Goal: Task Accomplishment & Management: Complete application form

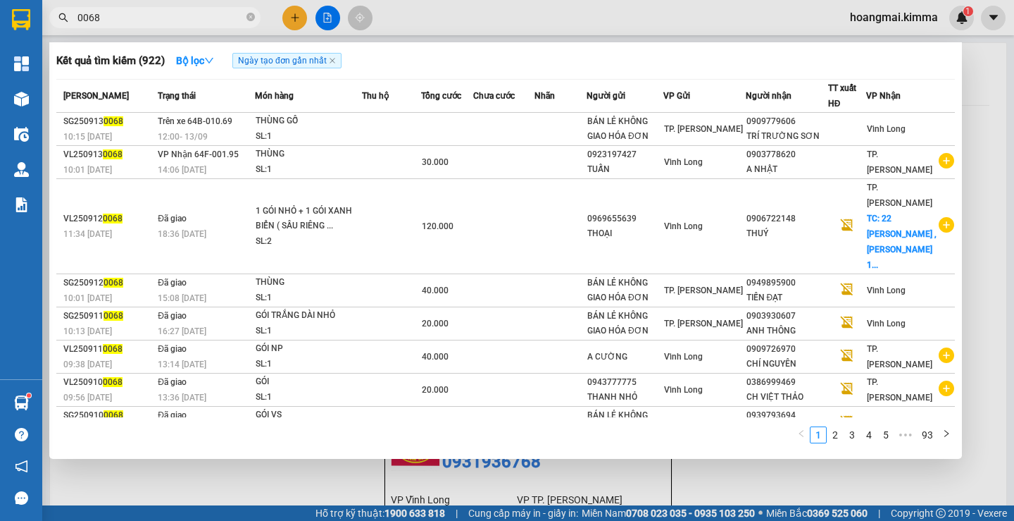
click at [166, 15] on input "0068" at bounding box center [160, 17] width 166 height 15
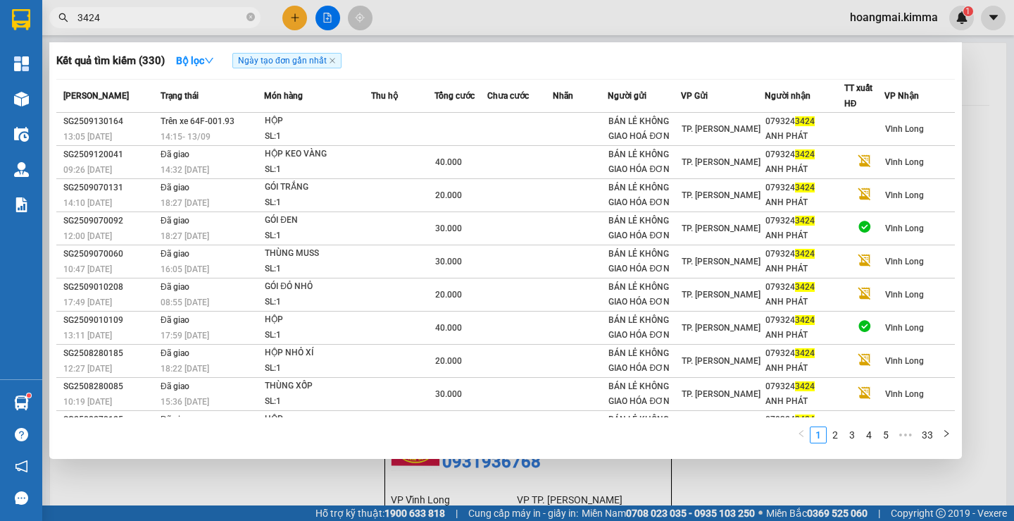
click at [175, 22] on input "3424" at bounding box center [160, 17] width 166 height 15
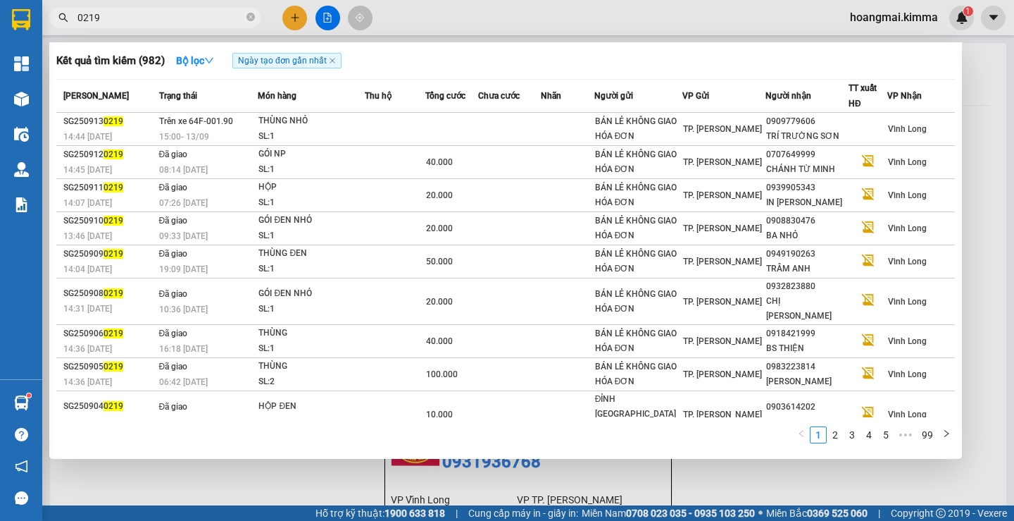
type input "0219"
click at [167, 11] on input "0219" at bounding box center [160, 17] width 166 height 15
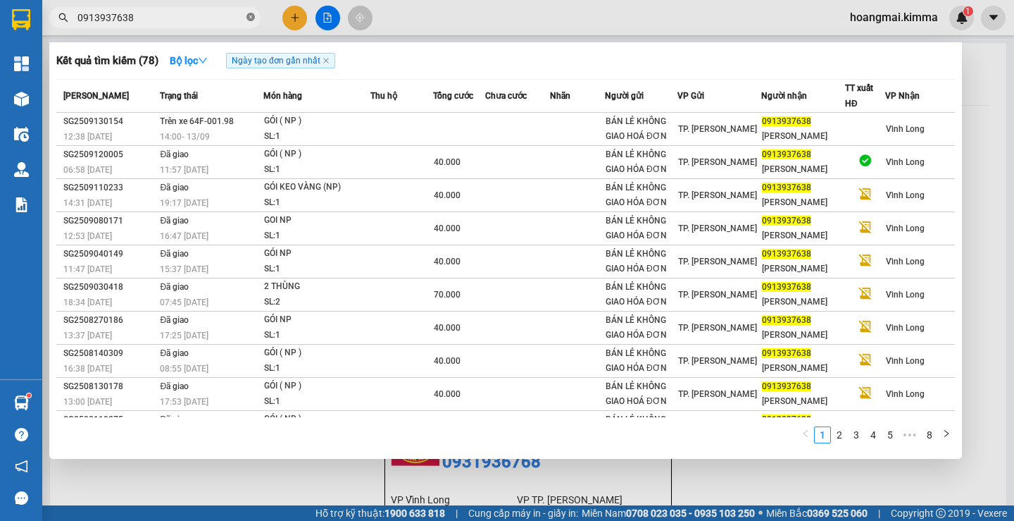
type input "0913937638"
click at [297, 26] on div at bounding box center [507, 260] width 1014 height 521
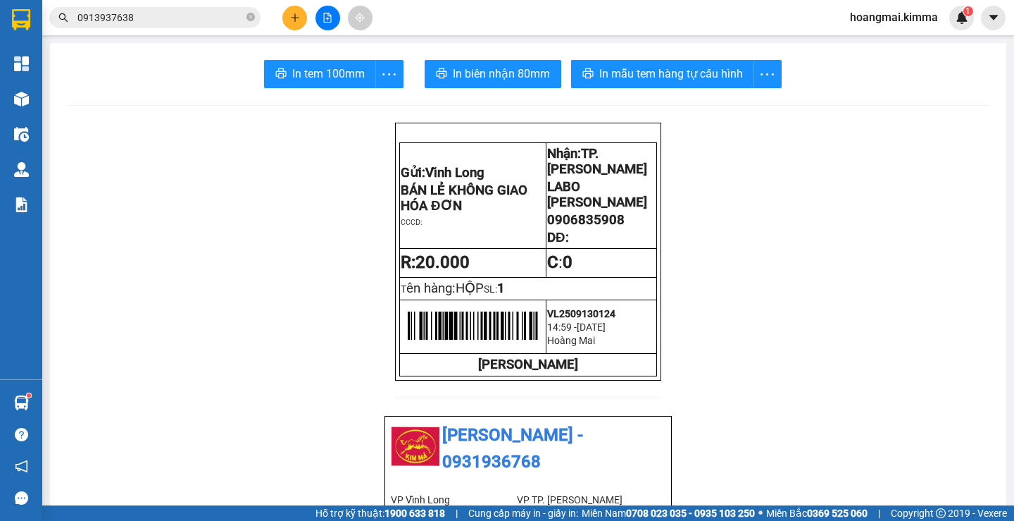
click at [290, 29] on button at bounding box center [294, 18] width 25 height 25
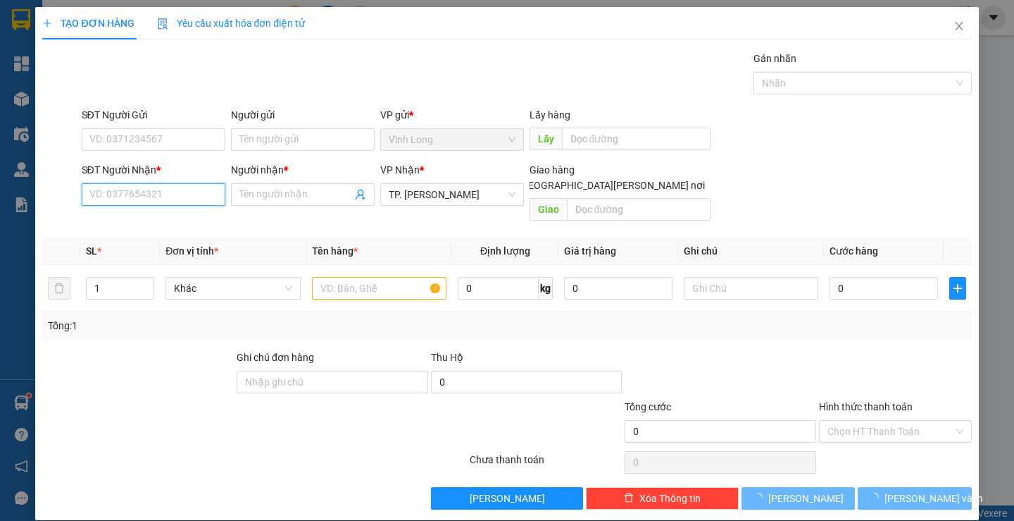
click at [182, 201] on input "SĐT Người Nhận *" at bounding box center [154, 194] width 144 height 23
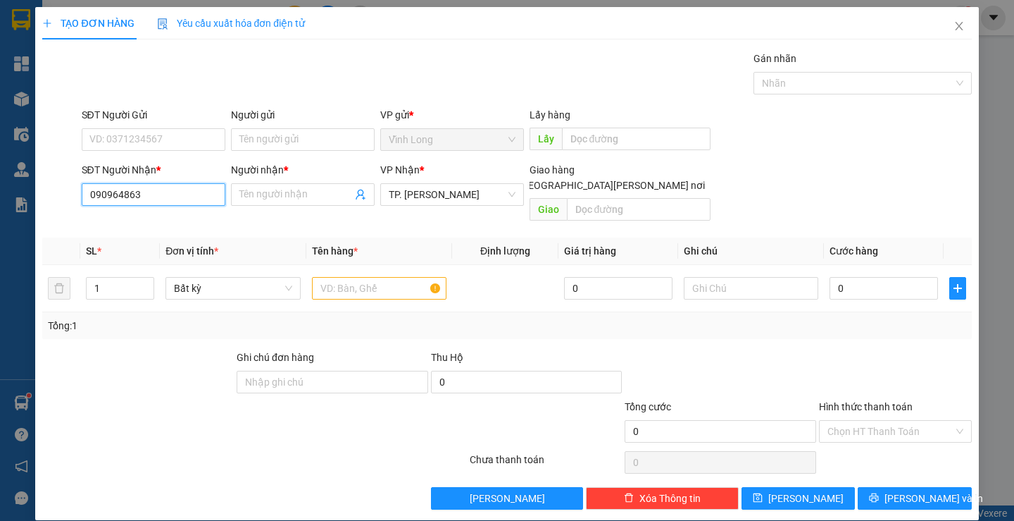
type input "0909648632"
drag, startPoint x: 173, startPoint y: 225, endPoint x: 258, endPoint y: 169, distance: 102.2
click at [173, 224] on div "0909648632 - LINH" at bounding box center [151, 222] width 125 height 15
type input "LINH"
type input "0909648632"
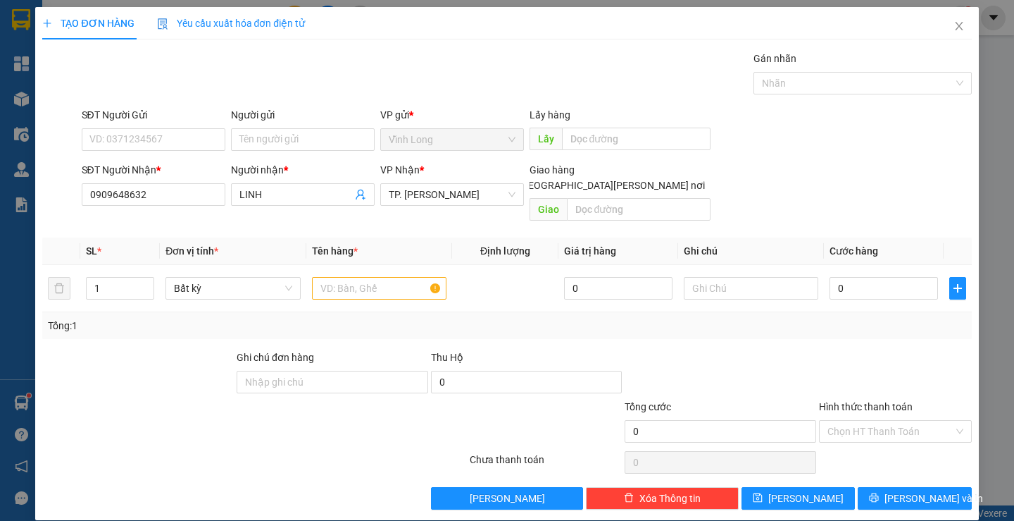
click at [280, 151] on div "Người gửi Tên người gửi" at bounding box center [303, 131] width 144 height 49
click at [285, 143] on input "Người gửi" at bounding box center [303, 139] width 144 height 23
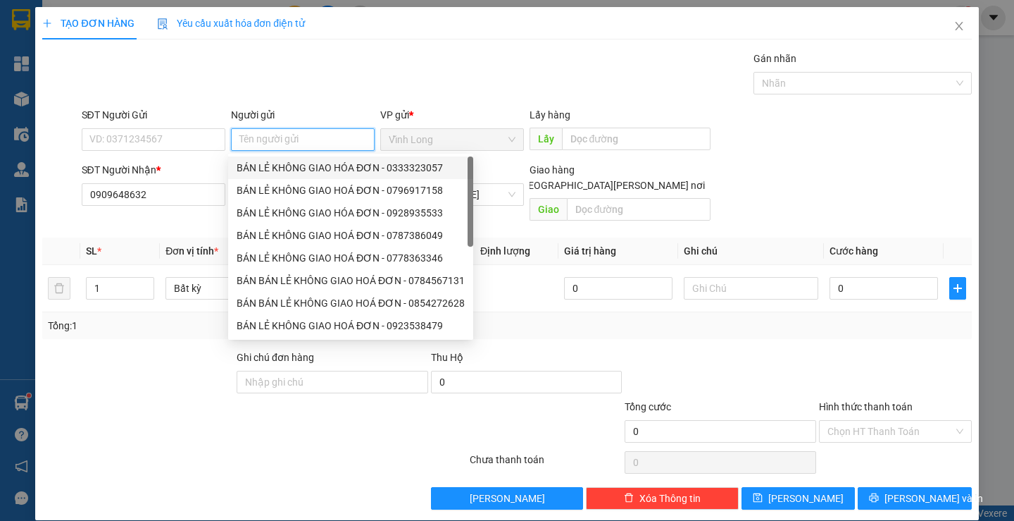
click at [299, 163] on div "BÁN LẺ KHÔNG GIAO HÓA ĐƠN - 0333323057" at bounding box center [351, 167] width 228 height 15
type input "0333323057"
type input "BÁN LẺ KHÔNG GIAO HÓA ĐƠN"
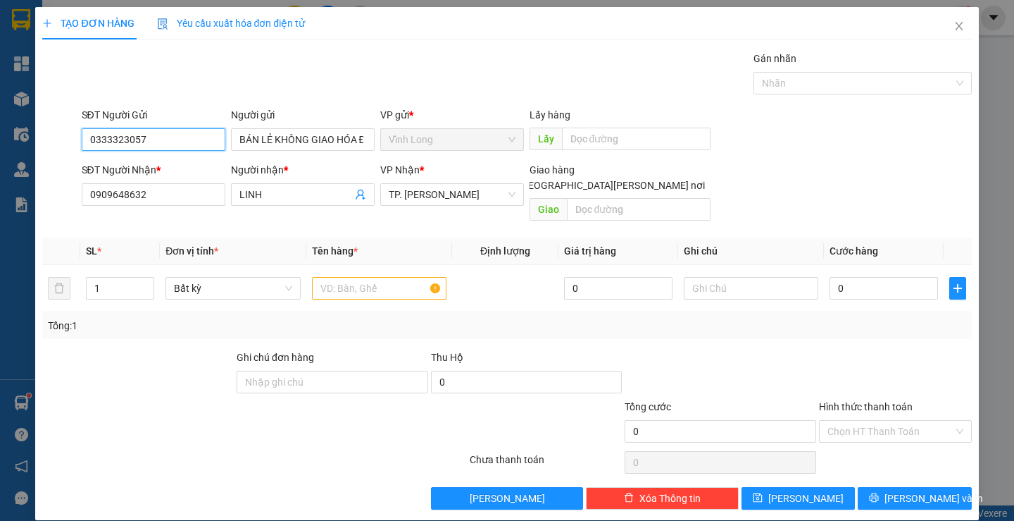
click at [182, 133] on input "0333323057" at bounding box center [154, 139] width 144 height 23
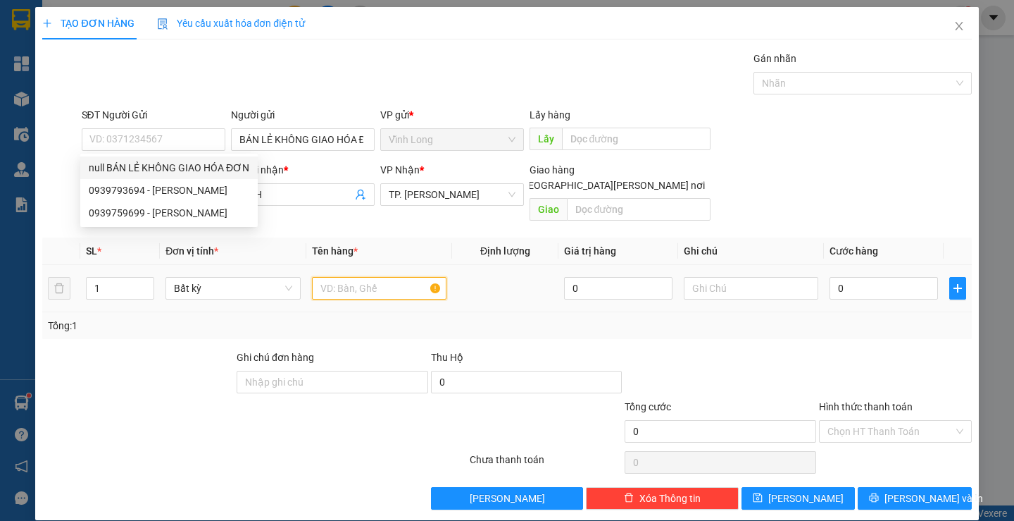
click at [366, 277] on input "text" at bounding box center [379, 288] width 135 height 23
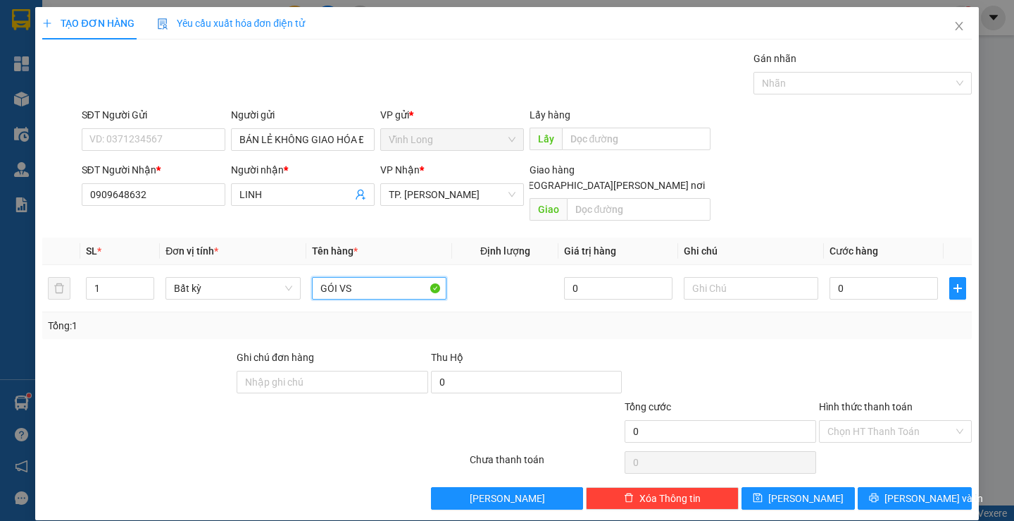
type input "GÓI VS"
type input "THƯ"
type input "2"
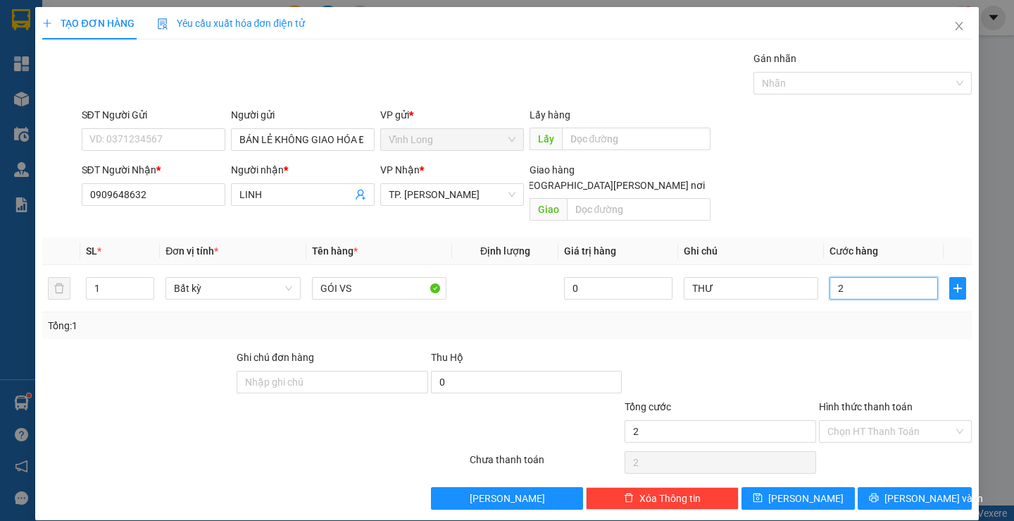
type input "20"
type input "20.000"
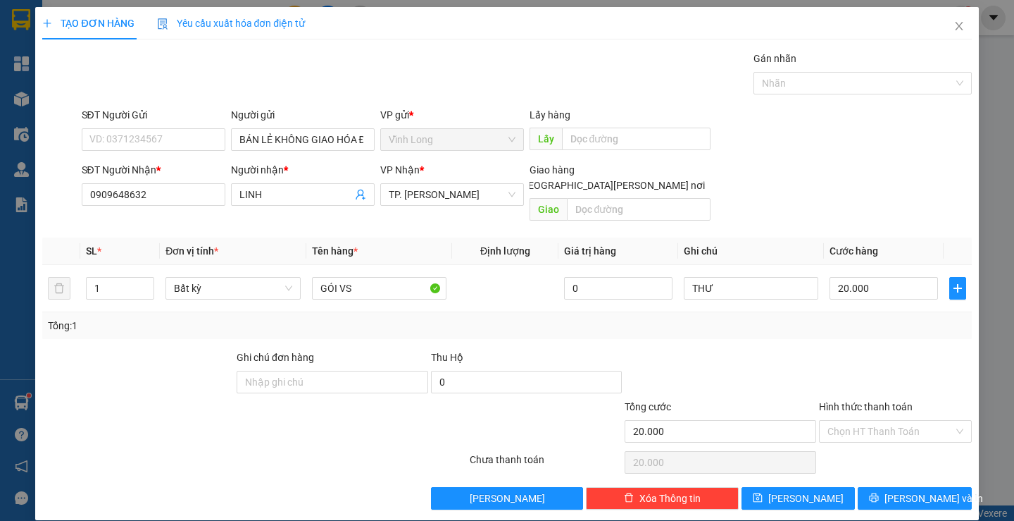
click at [878, 349] on div at bounding box center [896, 373] width 156 height 49
drag, startPoint x: 862, startPoint y: 411, endPoint x: 872, endPoint y: 427, distance: 19.0
click at [864, 421] on input "Hình thức thanh toán" at bounding box center [891, 431] width 126 height 21
click at [886, 446] on div "Tại văn phòng" at bounding box center [887, 443] width 134 height 15
type input "0"
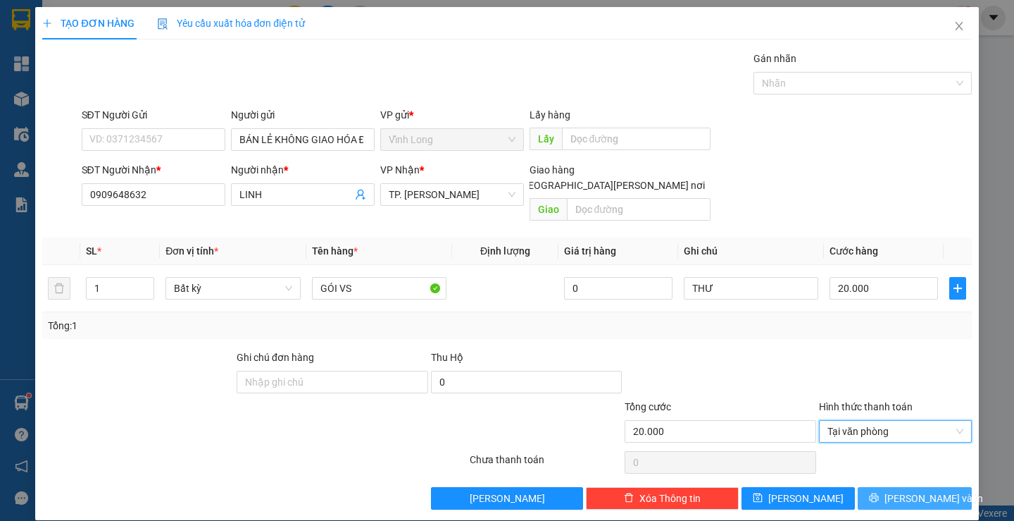
click at [920, 492] on button "[PERSON_NAME] và In" at bounding box center [914, 498] width 113 height 23
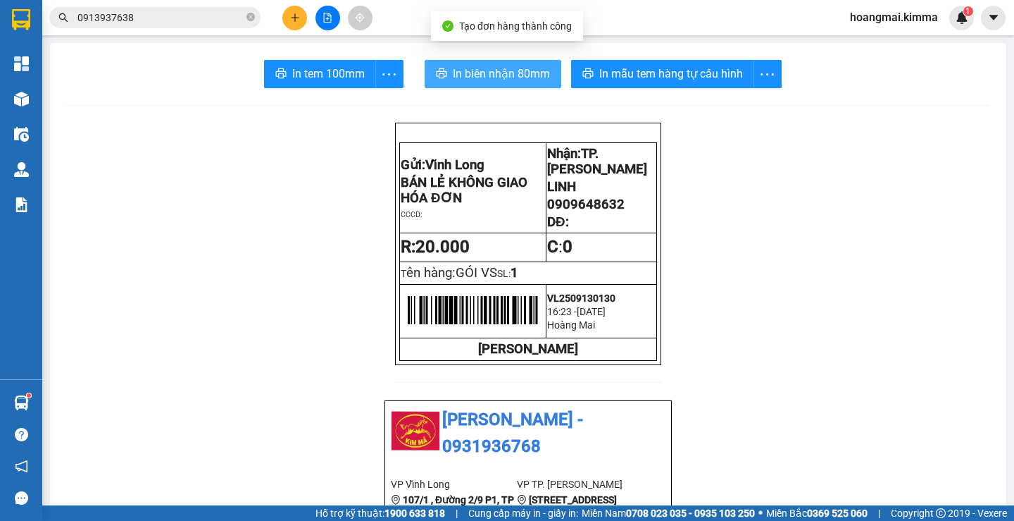
drag, startPoint x: 495, startPoint y: 66, endPoint x: 457, endPoint y: 74, distance: 38.3
click at [495, 67] on span "In biên nhận 80mm" at bounding box center [501, 74] width 97 height 18
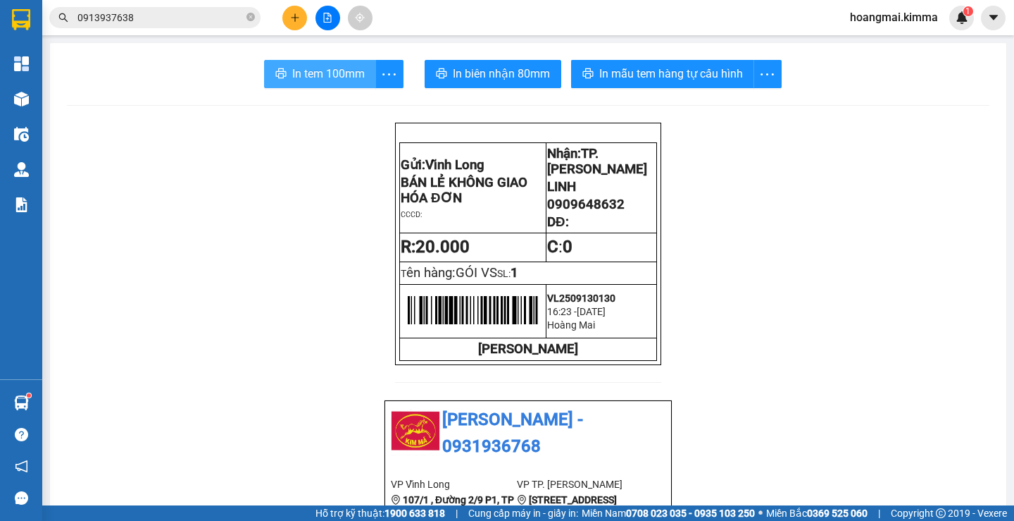
drag, startPoint x: 292, startPoint y: 61, endPoint x: 380, endPoint y: 98, distance: 94.7
click at [294, 61] on button "In tem 100mm" at bounding box center [320, 74] width 112 height 28
click at [294, 20] on icon "plus" at bounding box center [295, 18] width 10 height 10
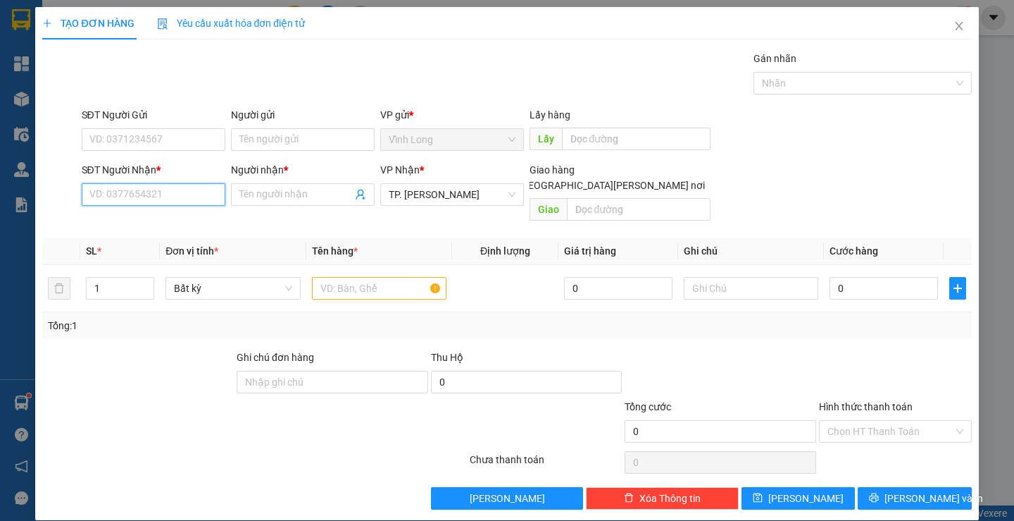
click at [125, 192] on input "SĐT Người Nhận *" at bounding box center [154, 194] width 144 height 23
click at [173, 220] on div "0917451121 - LAB [PERSON_NAME]" at bounding box center [168, 222] width 159 height 15
type input "0917451121"
type input "LAB [PERSON_NAME]"
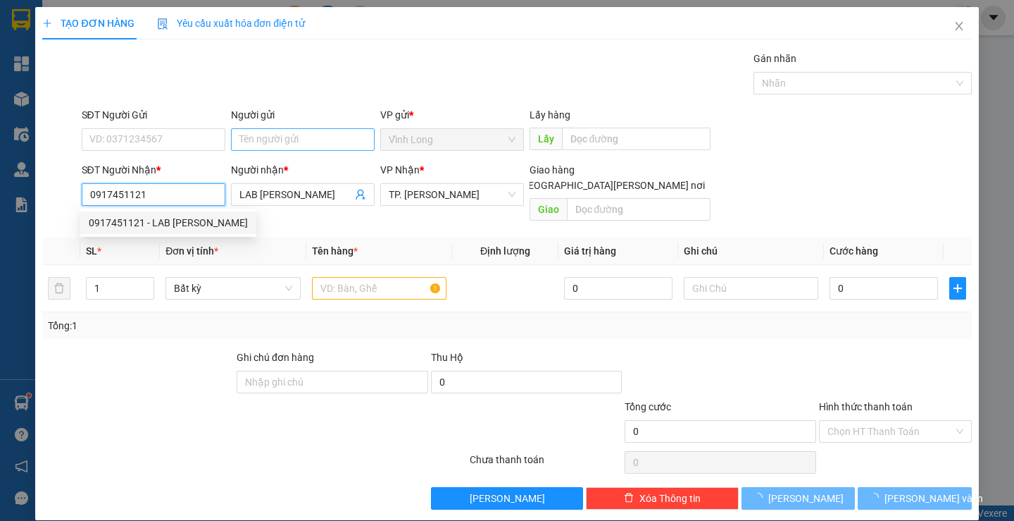
type input "0917451121"
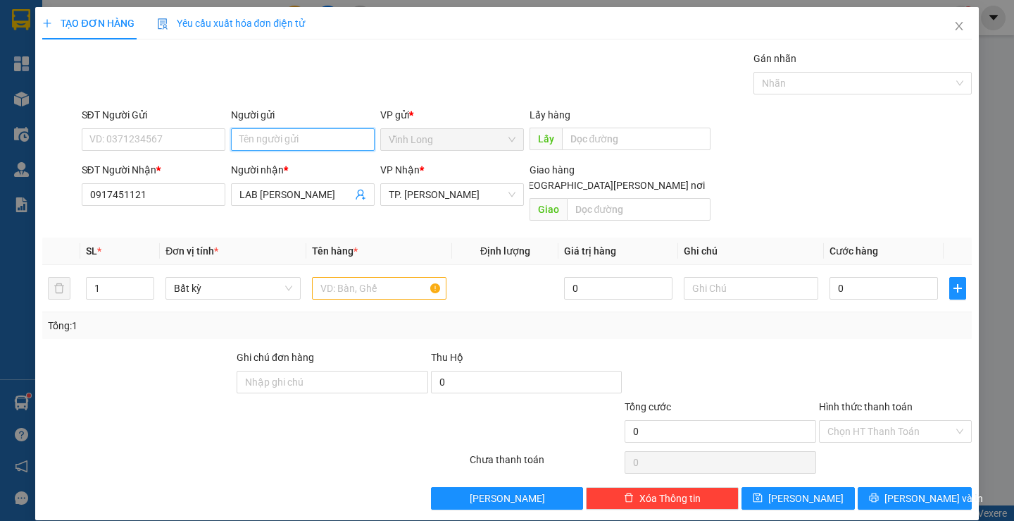
click at [269, 149] on input "Người gửi" at bounding box center [303, 139] width 144 height 23
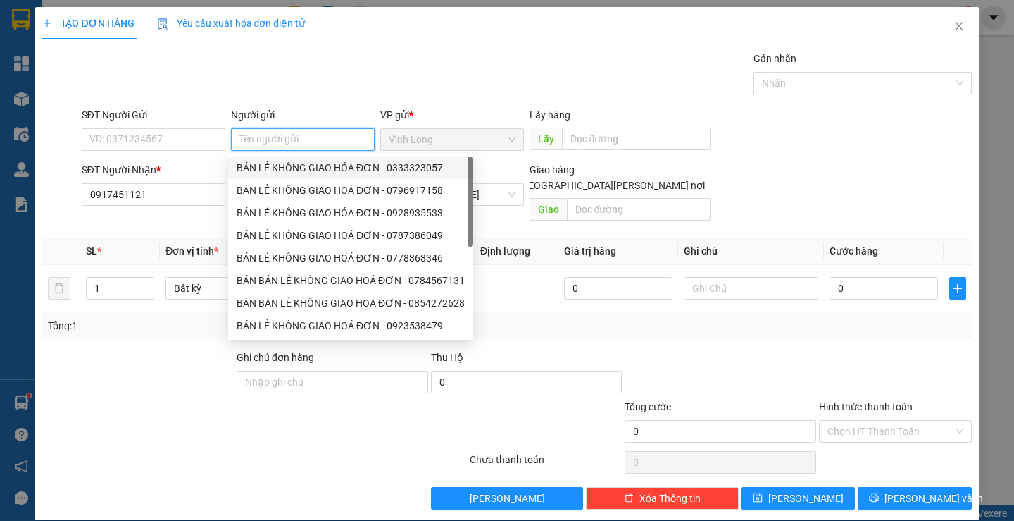
drag, startPoint x: 304, startPoint y: 163, endPoint x: 186, endPoint y: 142, distance: 119.6
click at [303, 164] on div "BÁN LẺ KHÔNG GIAO HÓA ĐƠN - 0333323057" at bounding box center [351, 167] width 228 height 15
type input "0333323057"
type input "BÁN LẺ KHÔNG GIAO HÓA ĐƠN"
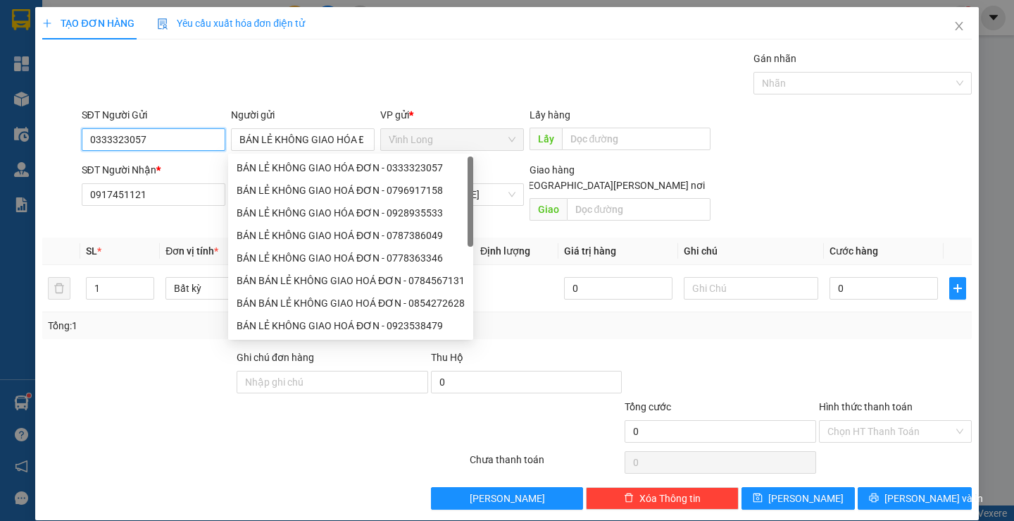
click at [186, 142] on input "0333323057" at bounding box center [154, 139] width 144 height 23
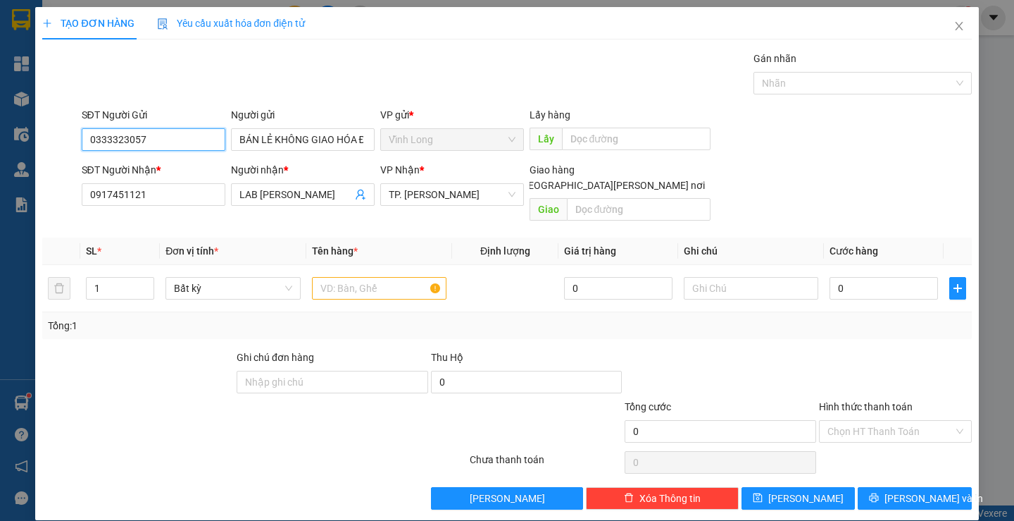
click at [186, 142] on input "0333323057" at bounding box center [154, 139] width 144 height 23
drag, startPoint x: 336, startPoint y: 273, endPoint x: 280, endPoint y: 255, distance: 59.0
click at [334, 277] on input "text" at bounding box center [379, 288] width 135 height 23
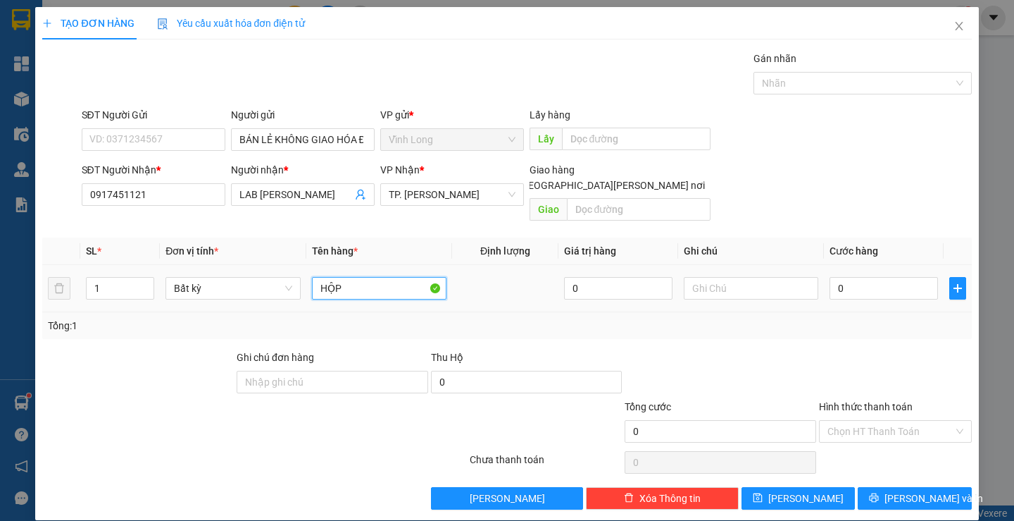
type input "HỘP"
type input "THƯ"
type input "2"
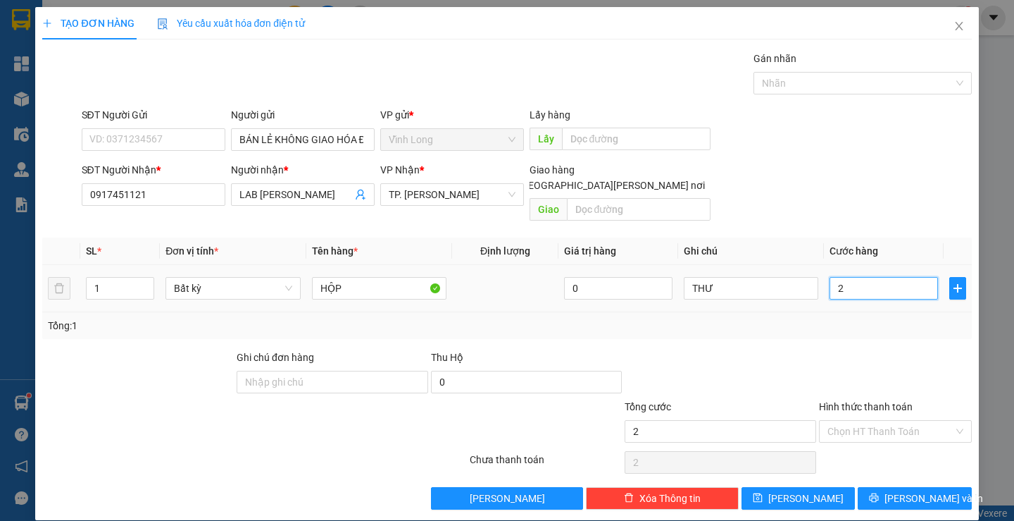
type input "20"
type input "20.000"
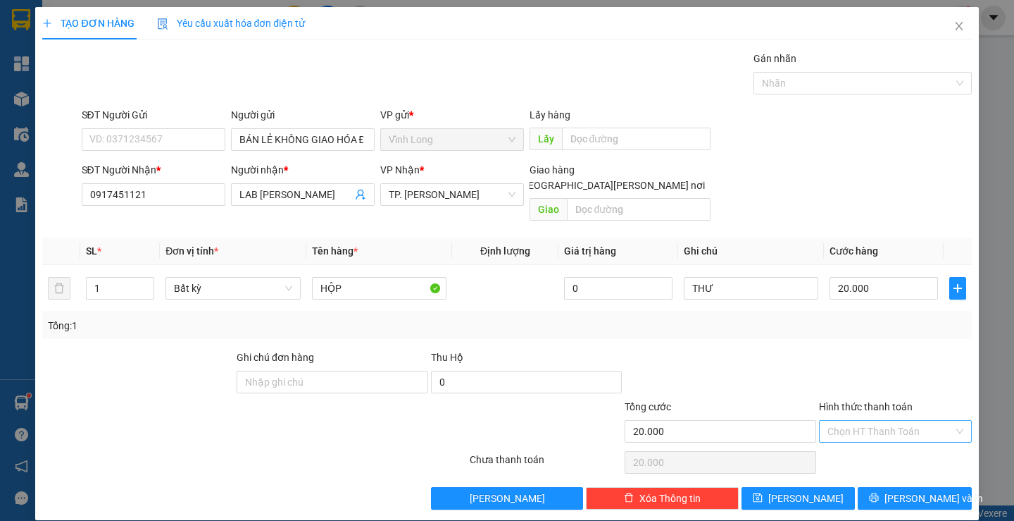
click at [904, 421] on input "Hình thức thanh toán" at bounding box center [891, 431] width 126 height 21
click at [897, 433] on div "Tại văn phòng" at bounding box center [886, 444] width 151 height 23
type input "0"
click at [915, 490] on span "[PERSON_NAME] và In" at bounding box center [934, 497] width 99 height 15
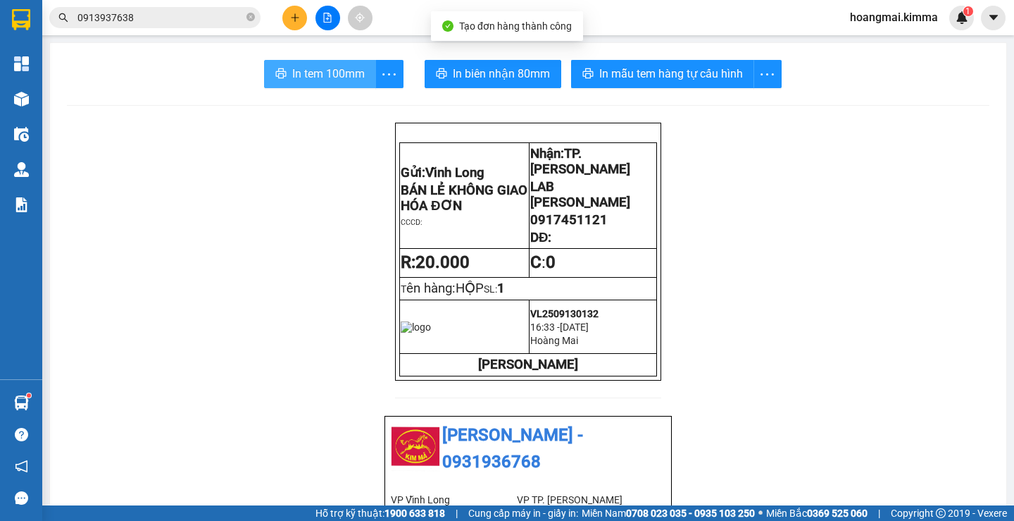
click at [317, 75] on span "In tem 100mm" at bounding box center [328, 74] width 73 height 18
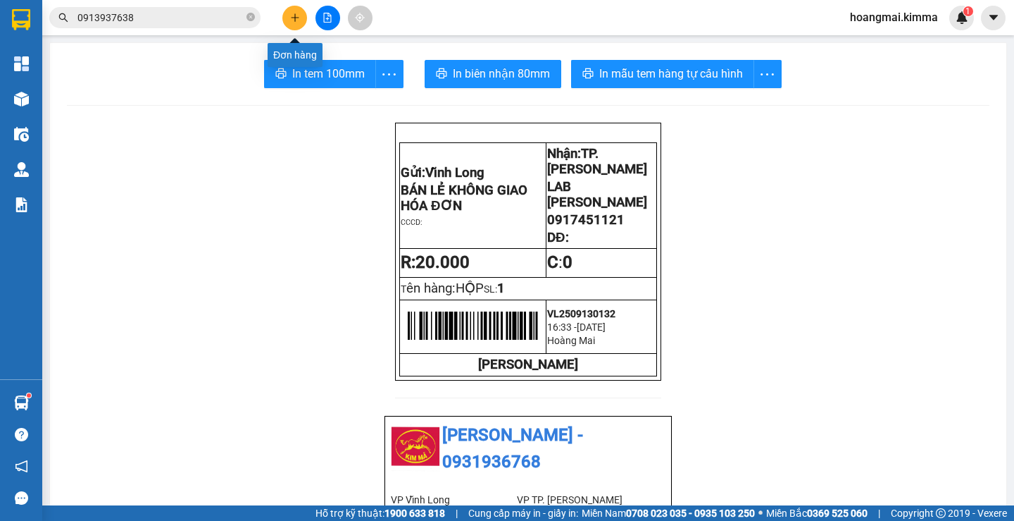
click at [295, 15] on icon "plus" at bounding box center [294, 17] width 1 height 8
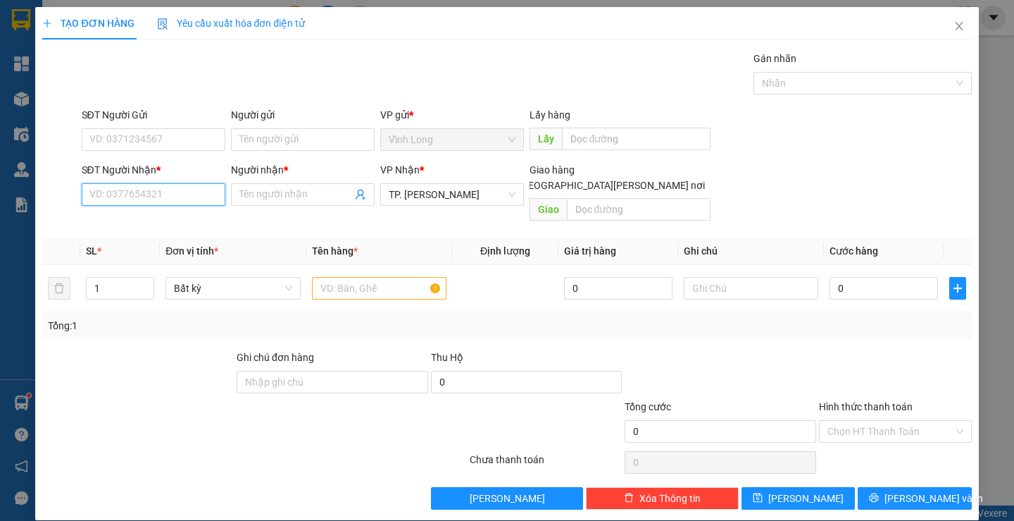
click at [196, 189] on input "SĐT Người Nhận *" at bounding box center [154, 194] width 144 height 23
click at [955, 28] on icon "close" at bounding box center [959, 26] width 8 height 8
